Goal: Task Accomplishment & Management: Complete application form

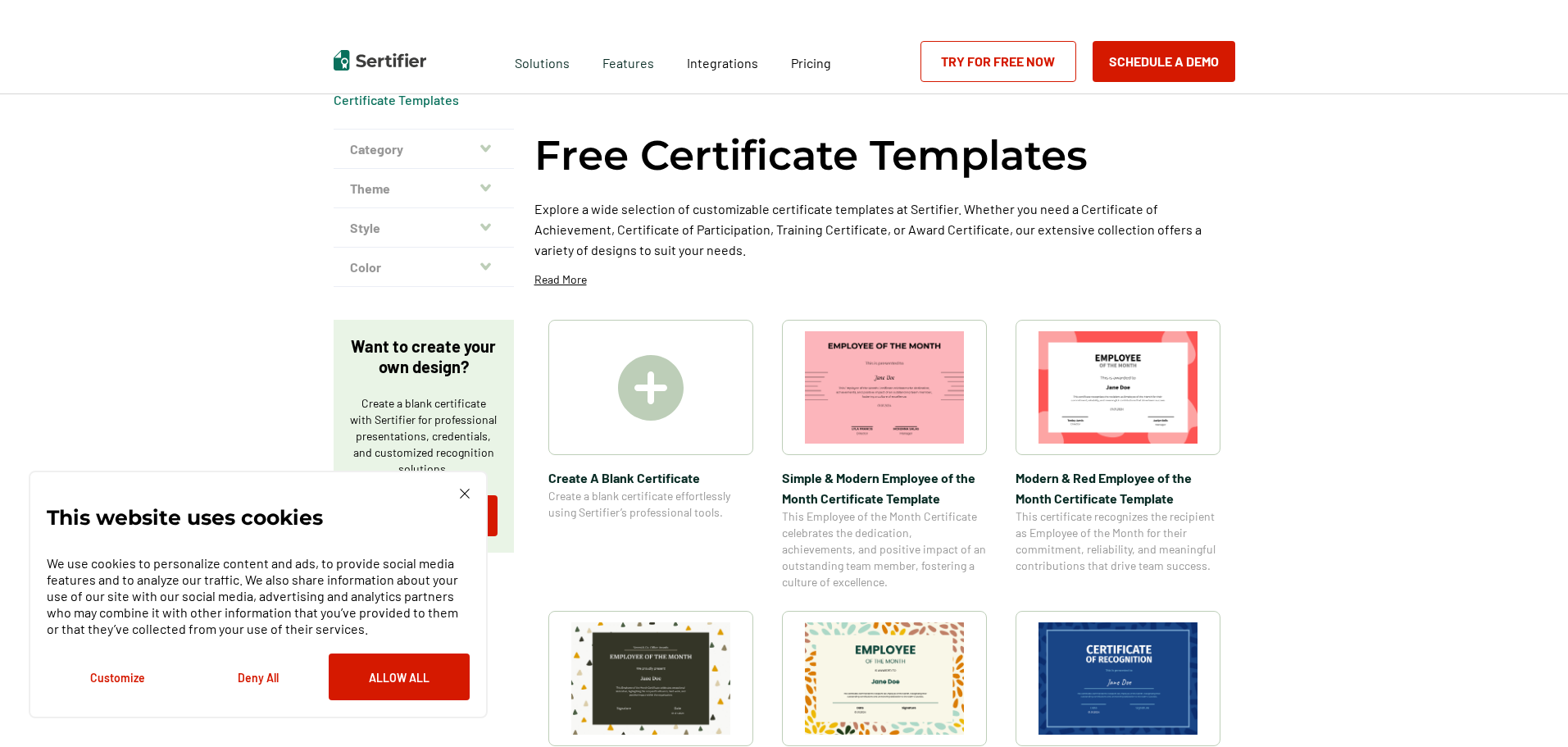
scroll to position [82, 0]
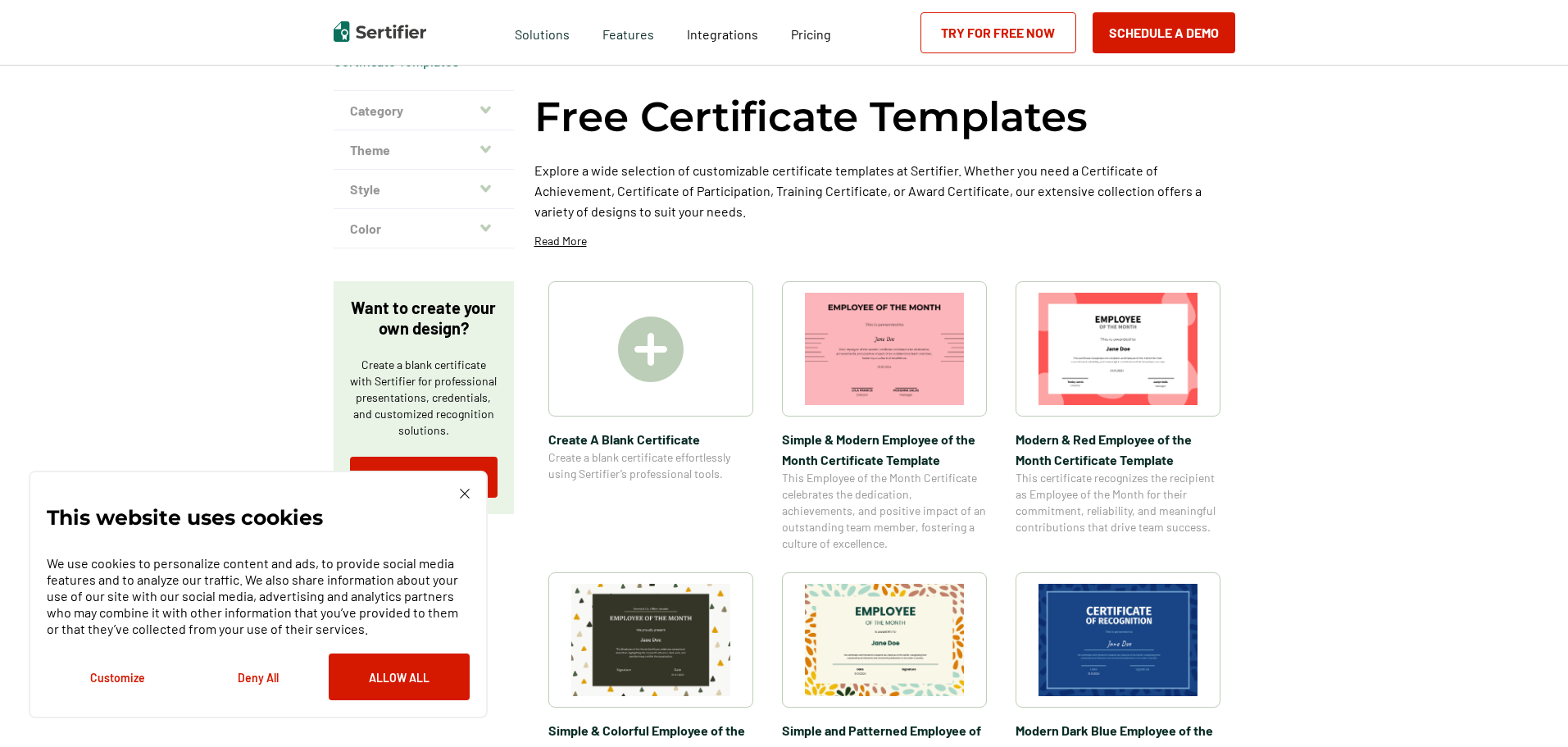
click at [661, 351] on img at bounding box center [650, 349] width 66 height 66
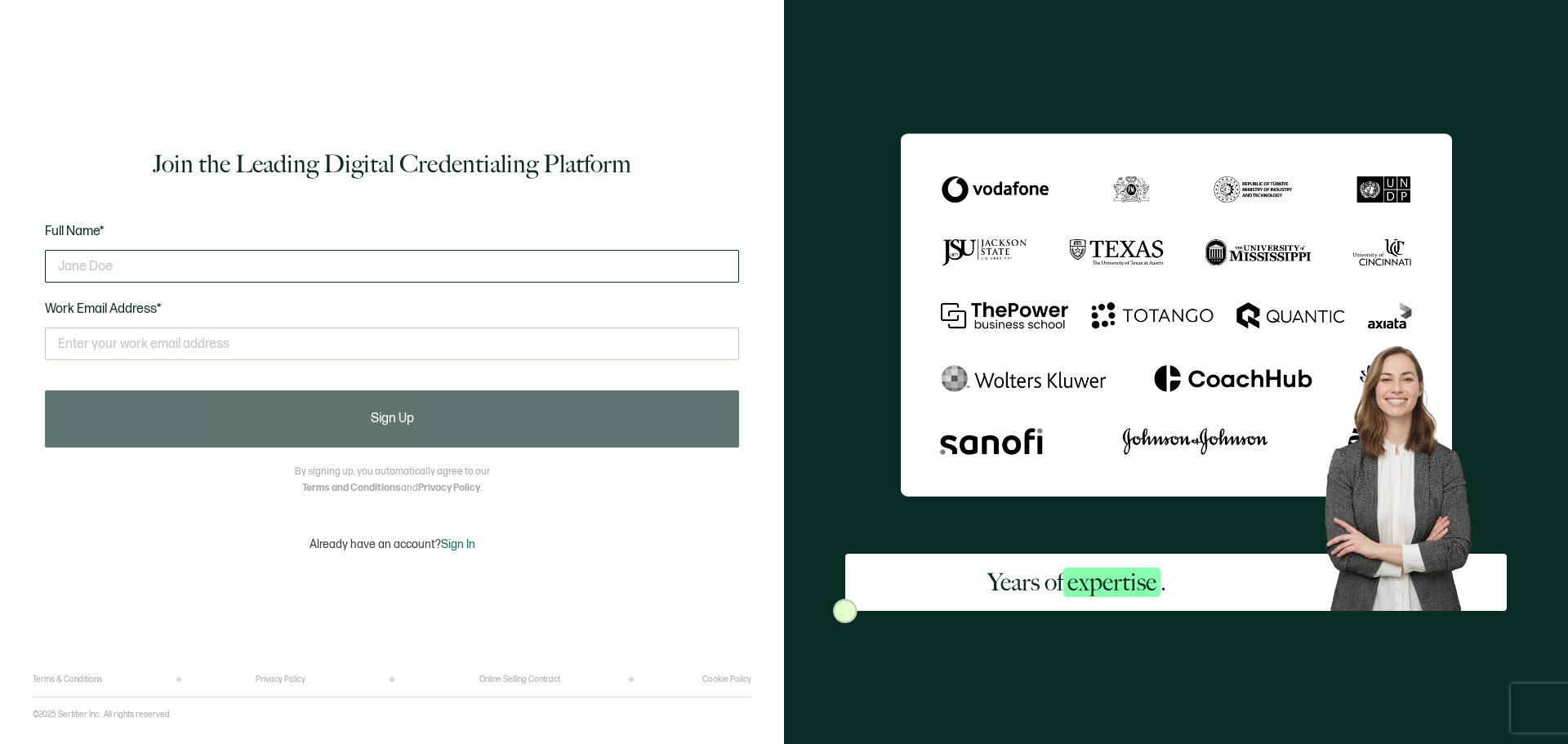
click at [121, 268] on input "text" at bounding box center [392, 266] width 694 height 32
type input "[PERSON_NAME]"
drag, startPoint x: 165, startPoint y: 274, endPoint x: 0, endPoint y: 271, distance: 165.0
click at [0, 271] on div "Join the Leading Digital Credentialing Platform Full Name* [PERSON_NAME] Work E…" at bounding box center [392, 372] width 784 height 744
